Goal: Task Accomplishment & Management: Complete application form

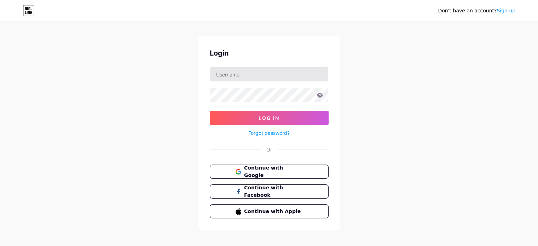
scroll to position [14, 0]
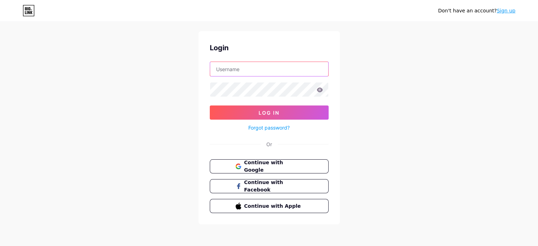
click at [249, 66] on input "text" at bounding box center [269, 69] width 118 height 14
click at [235, 69] on input "text" at bounding box center [269, 69] width 118 height 14
paste input "dentalworksoncornwall"
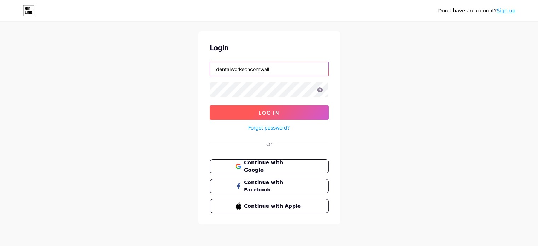
type input "dentalworksoncornwall"
click at [266, 115] on span "Log In" at bounding box center [269, 113] width 21 height 6
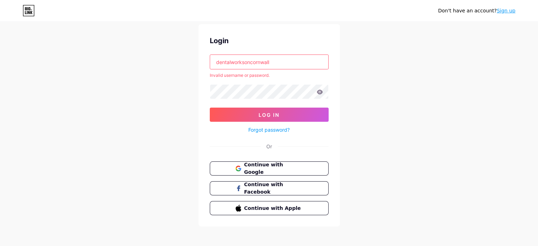
scroll to position [23, 0]
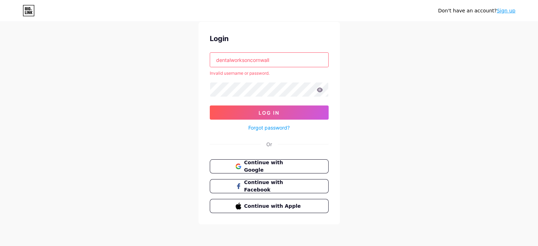
click at [508, 8] on link "Sign up" at bounding box center [506, 11] width 19 height 6
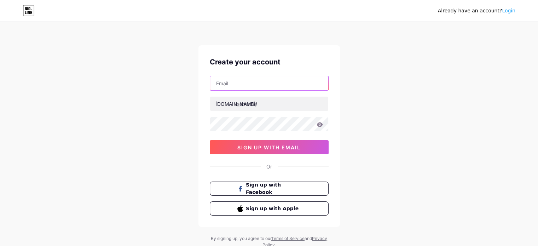
click at [226, 86] on input "text" at bounding box center [269, 83] width 118 height 14
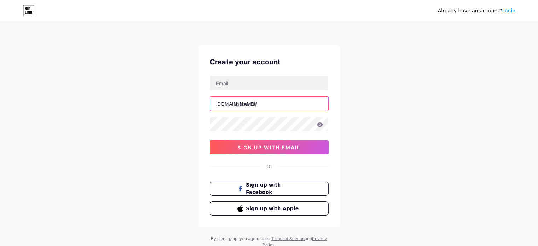
click at [238, 105] on input "text" at bounding box center [269, 104] width 118 height 14
paste input "dentalworksoncornwall"
type input "dentalworksoncornwall"
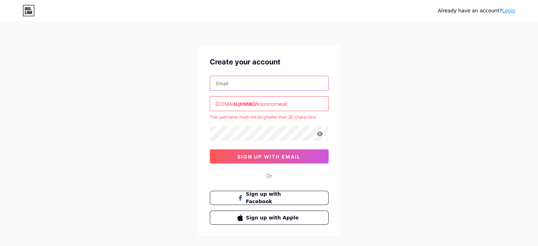
click at [243, 82] on input "text" at bounding box center [269, 83] width 118 height 14
paste input "[EMAIL_ADDRESS][DOMAIN_NAME]"
type input "[EMAIL_ADDRESS][DOMAIN_NAME]"
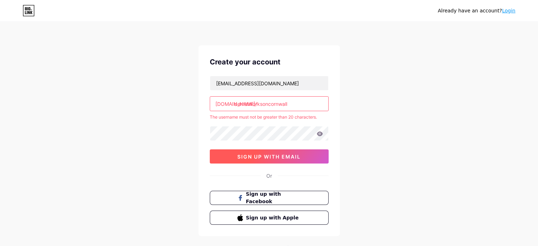
click at [234, 159] on button "sign up with email" at bounding box center [269, 156] width 119 height 14
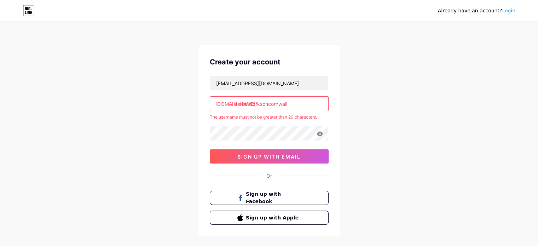
drag, startPoint x: 269, startPoint y: 103, endPoint x: 306, endPoint y: 103, distance: 36.8
click at [306, 103] on input "dentalworksoncornwall" at bounding box center [269, 104] width 118 height 14
type input "d"
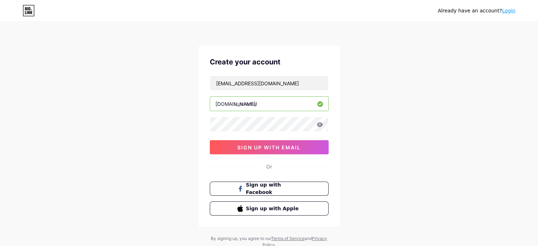
paste input "dentalworks on [GEOGRAPHIC_DATA]"
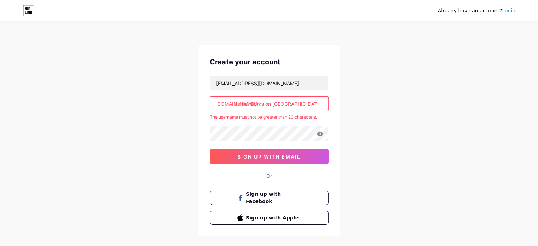
click at [250, 104] on input "dental works on [GEOGRAPHIC_DATA]" at bounding box center [269, 104] width 118 height 14
drag, startPoint x: 270, startPoint y: 104, endPoint x: 310, endPoint y: 111, distance: 40.5
click at [310, 111] on div "[EMAIL_ADDRESS][DOMAIN_NAME] [DOMAIN_NAME]/ dentalworks on cornwall The usernam…" at bounding box center [269, 120] width 119 height 88
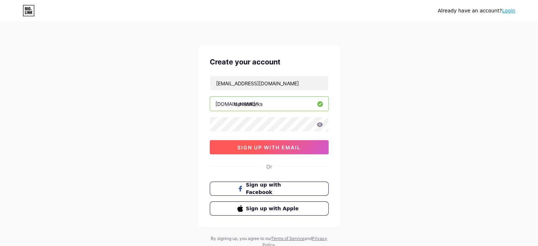
type input "dentalworks"
click at [275, 143] on button "sign up with email" at bounding box center [269, 147] width 119 height 14
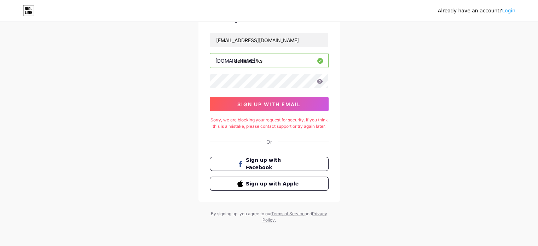
scroll to position [49, 0]
click at [260, 101] on span "sign up with email" at bounding box center [268, 104] width 63 height 6
